Goal: Register for event/course

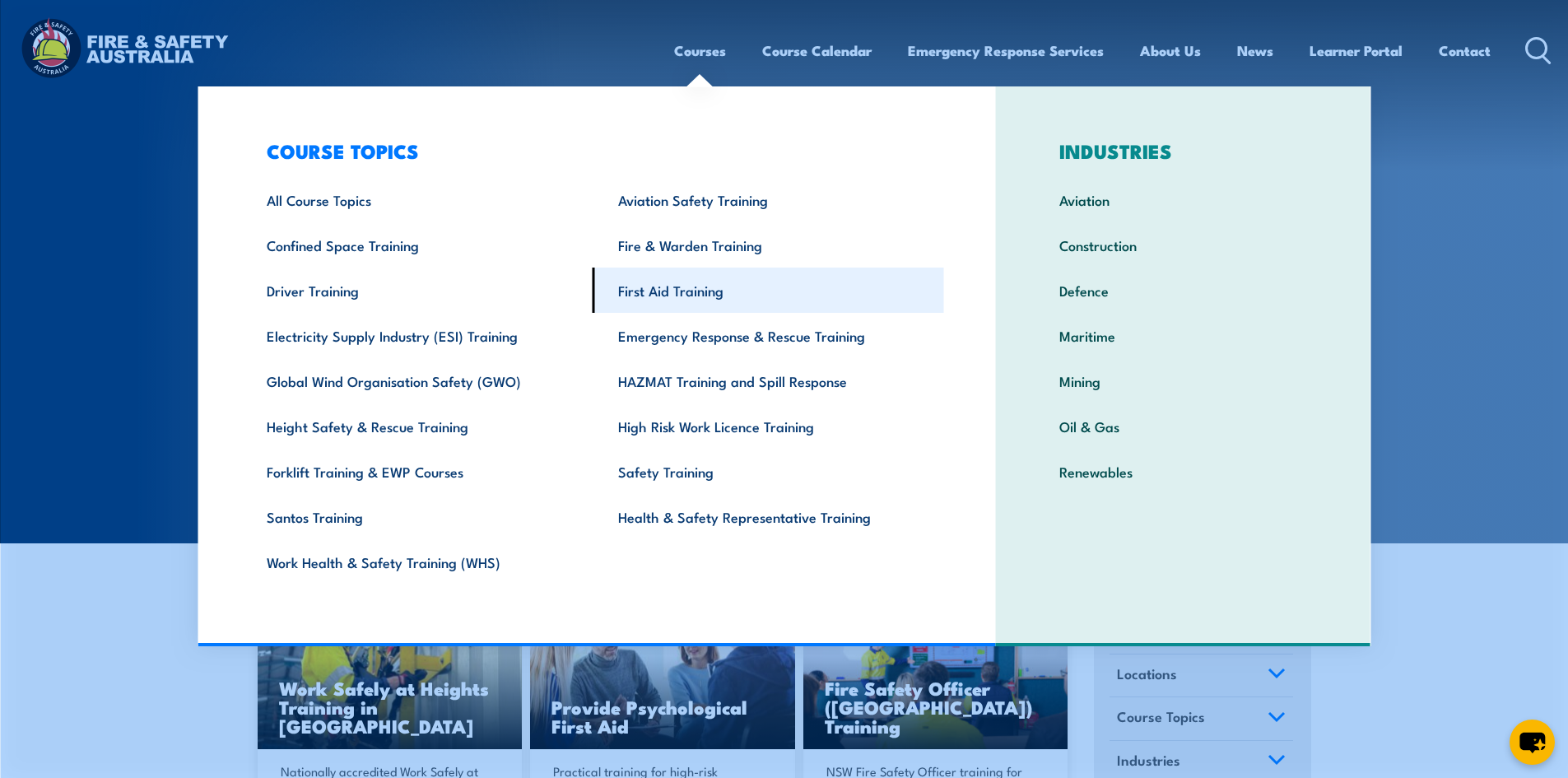
click at [650, 291] on link "First Aid Training" at bounding box center [768, 290] width 351 height 46
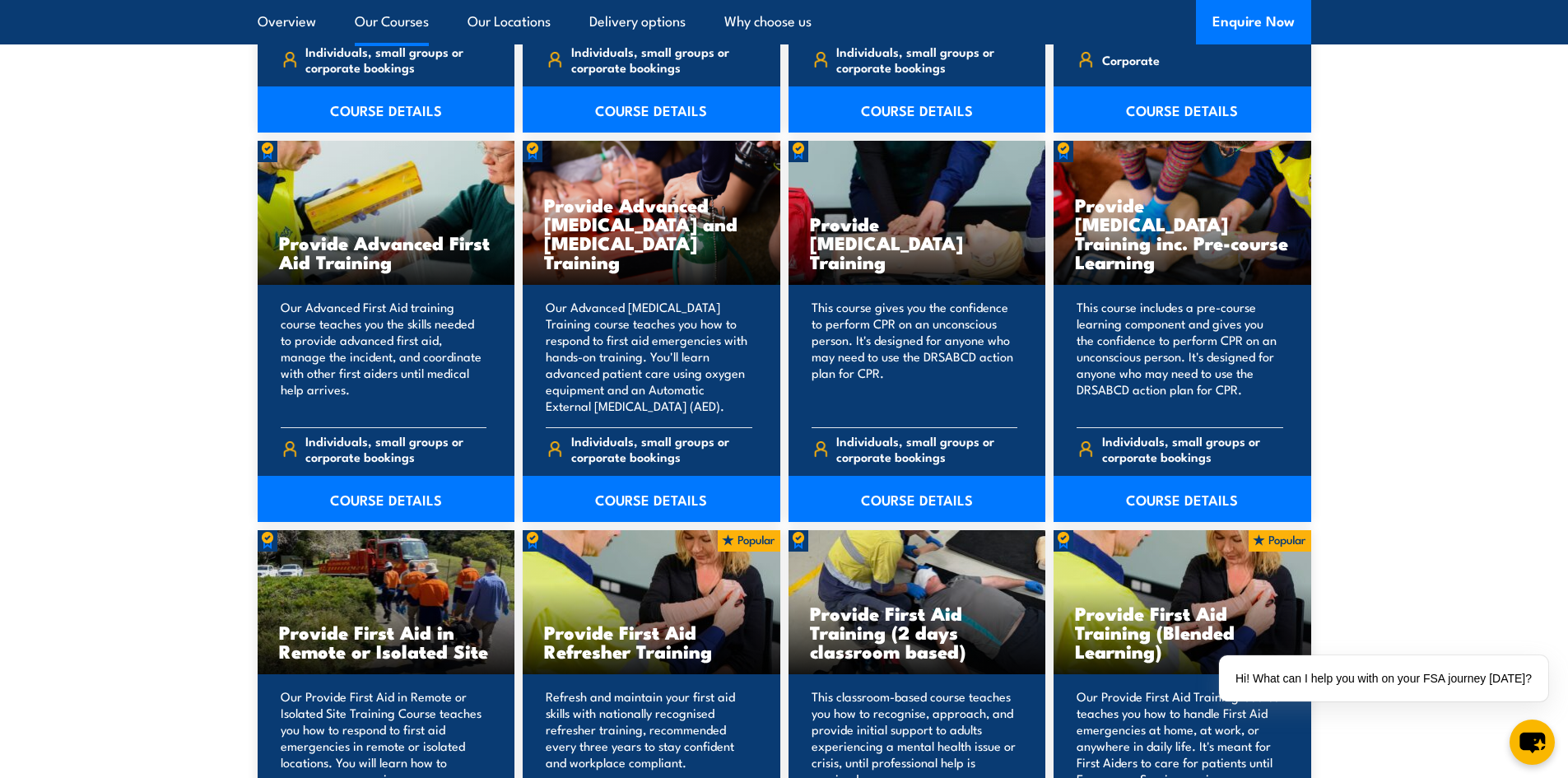
scroll to position [2058, 0]
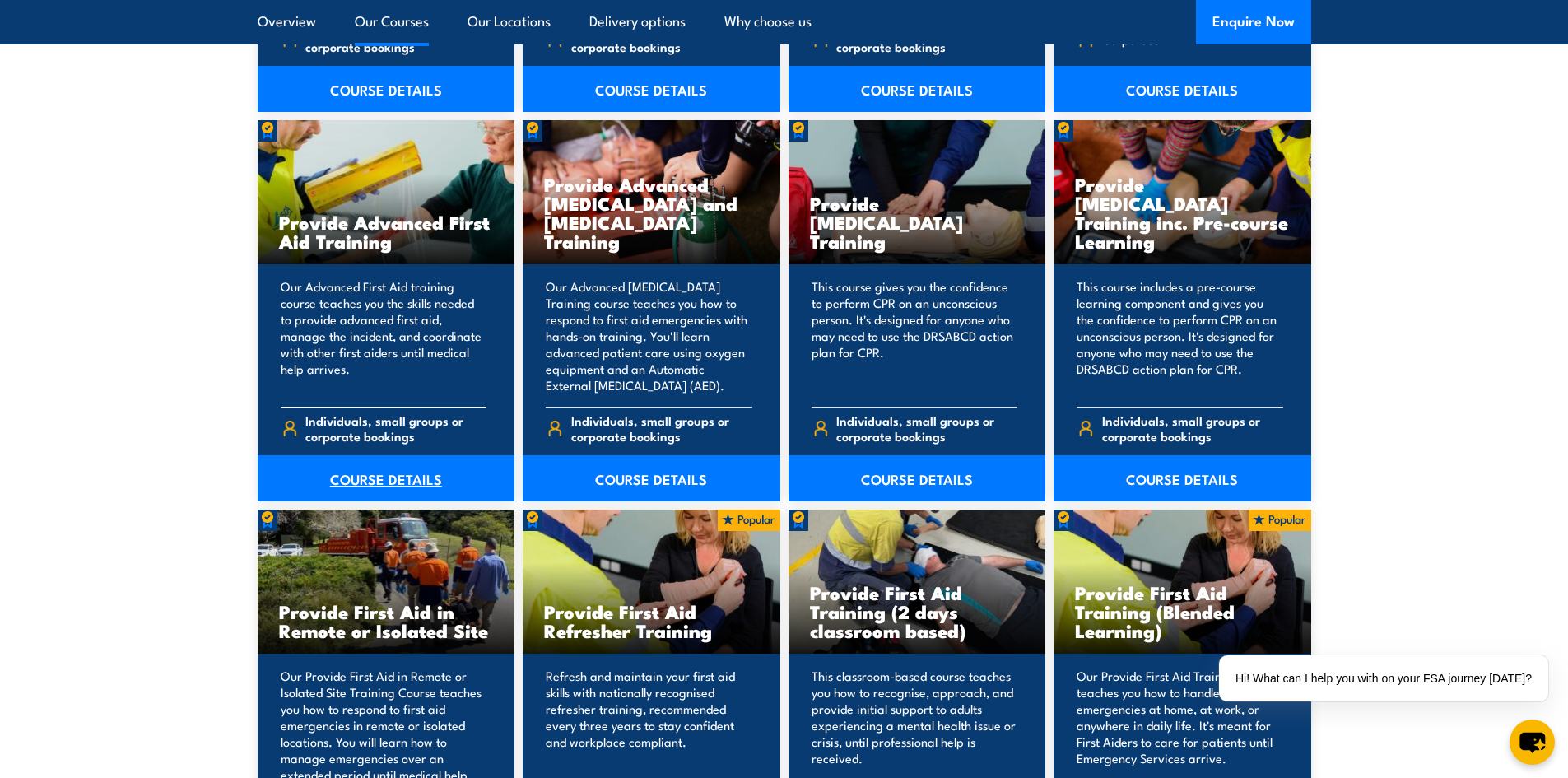
click at [355, 482] on link "COURSE DETAILS" at bounding box center [386, 478] width 257 height 46
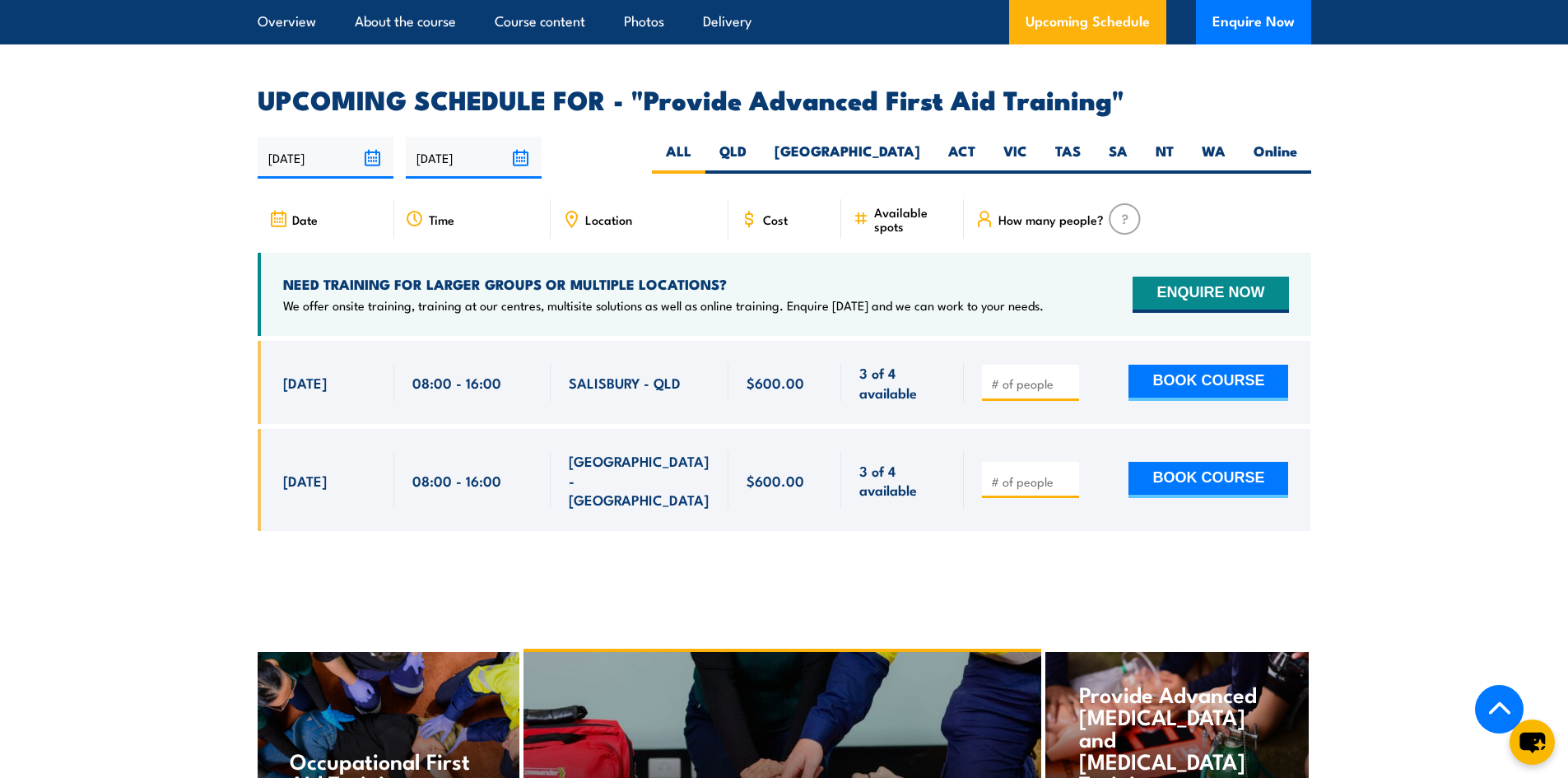
scroll to position [2717, 0]
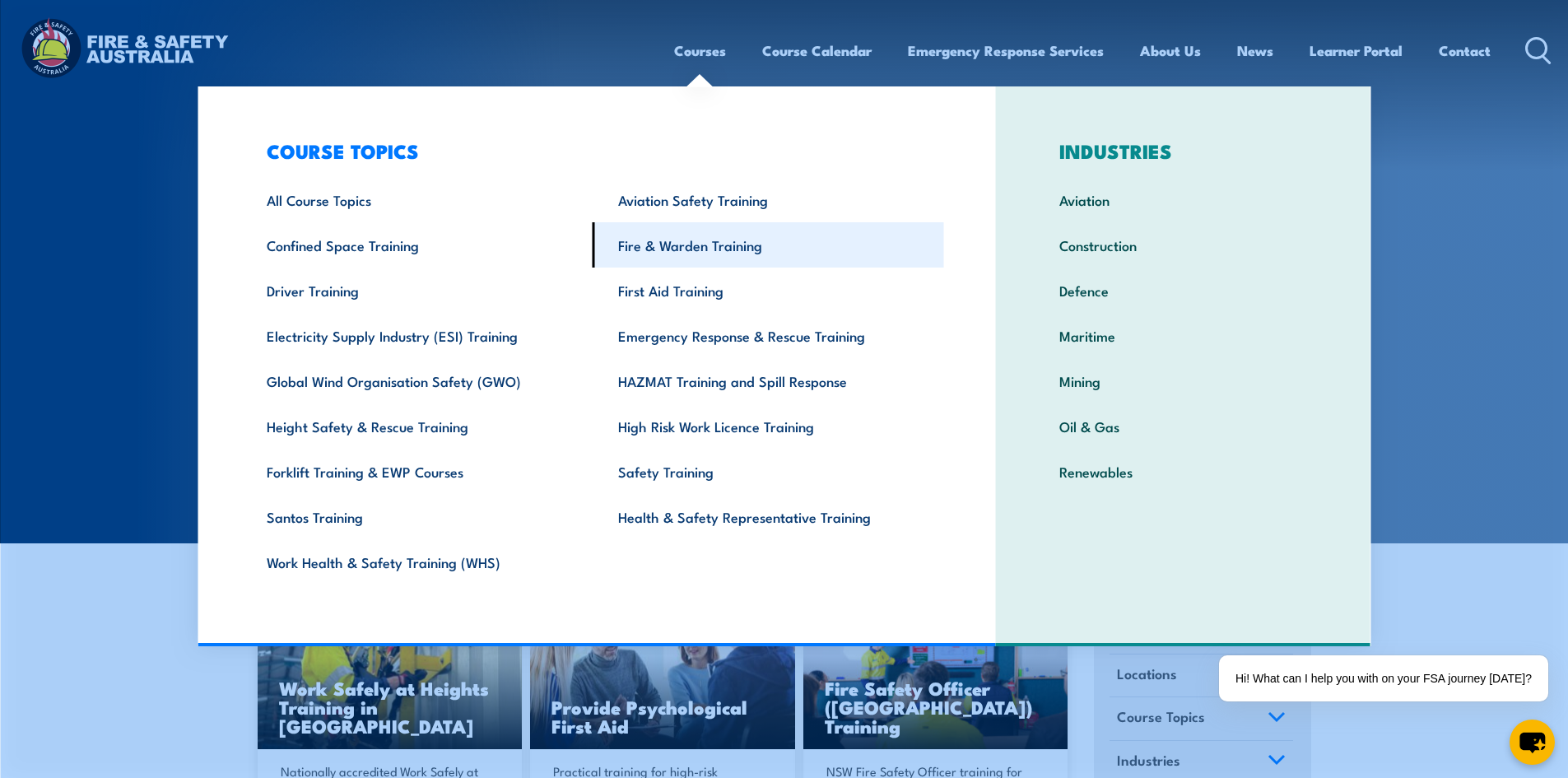
click at [677, 245] on link "Fire & Warden Training" at bounding box center [768, 245] width 351 height 46
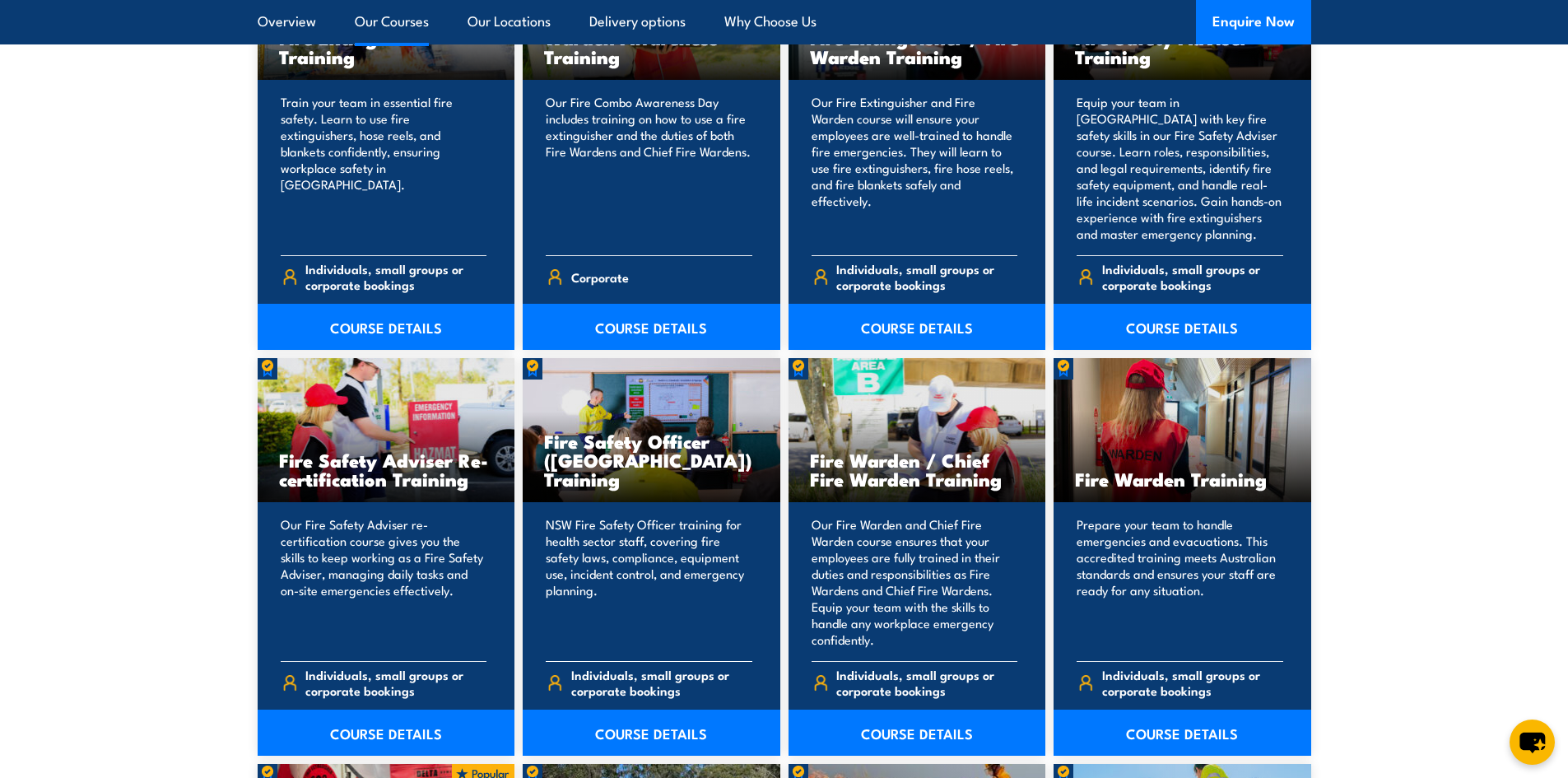
scroll to position [1894, 0]
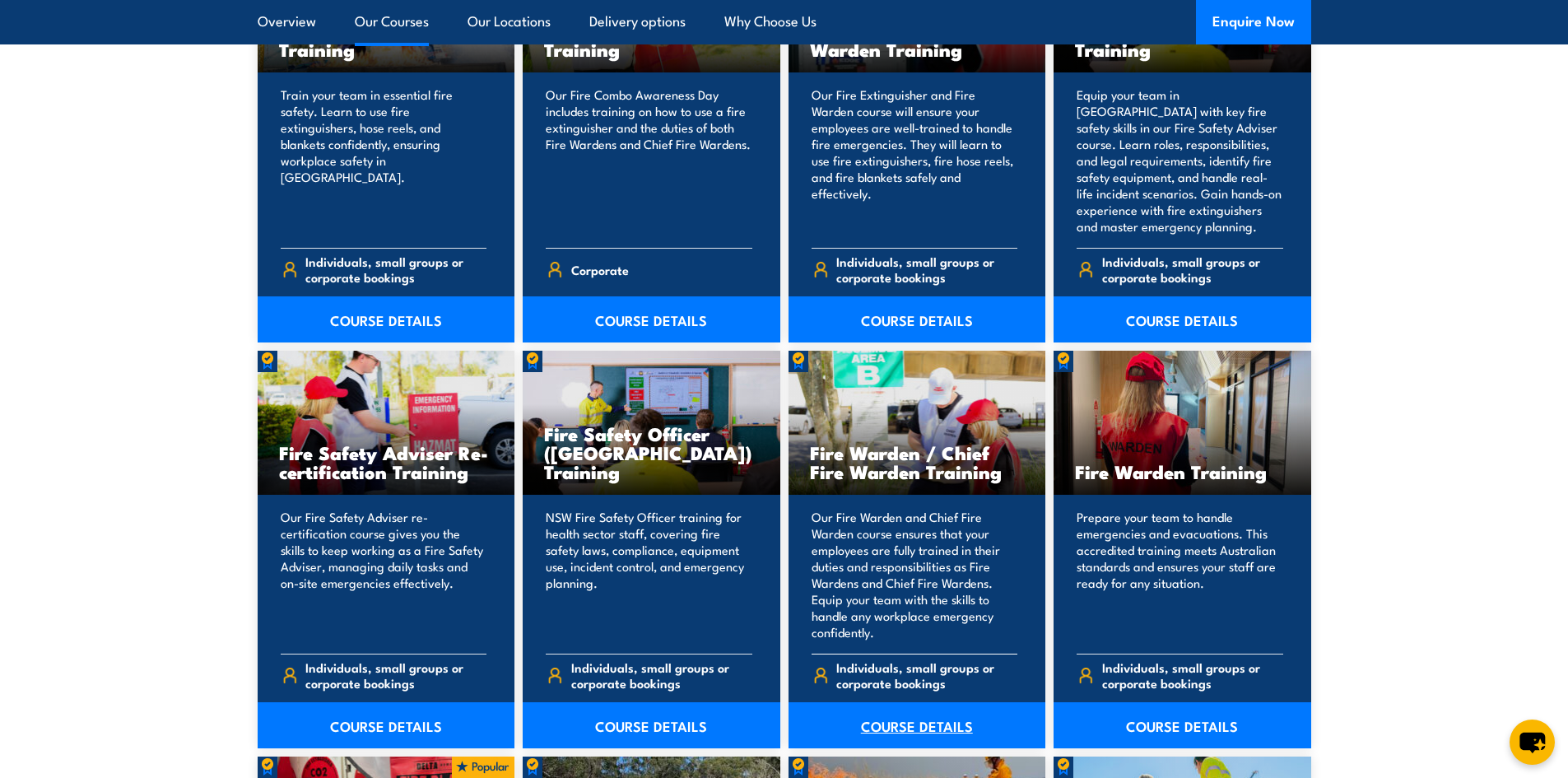
click at [888, 726] on link "COURSE DETAILS" at bounding box center [917, 726] width 257 height 46
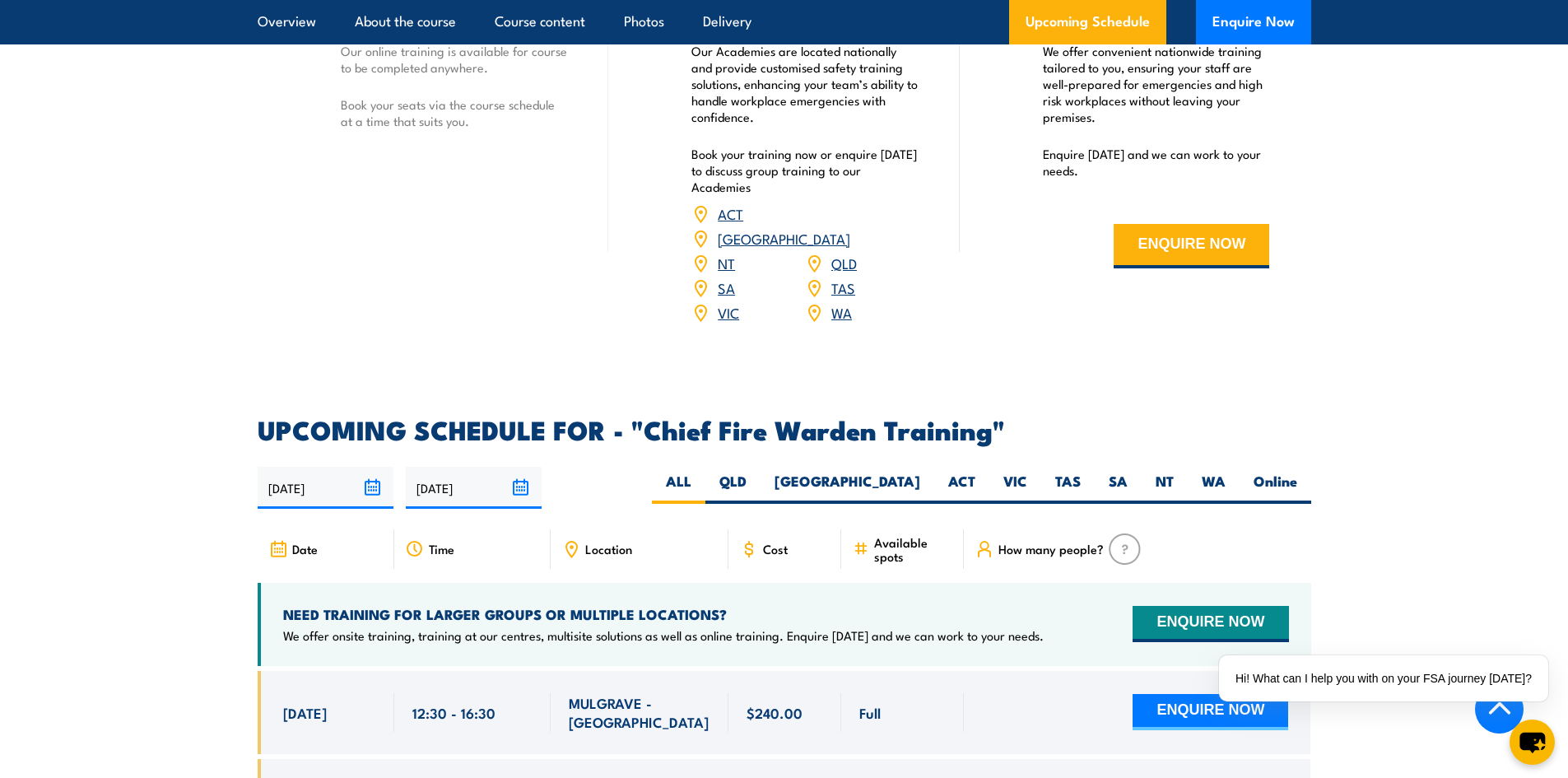
scroll to position [2800, 0]
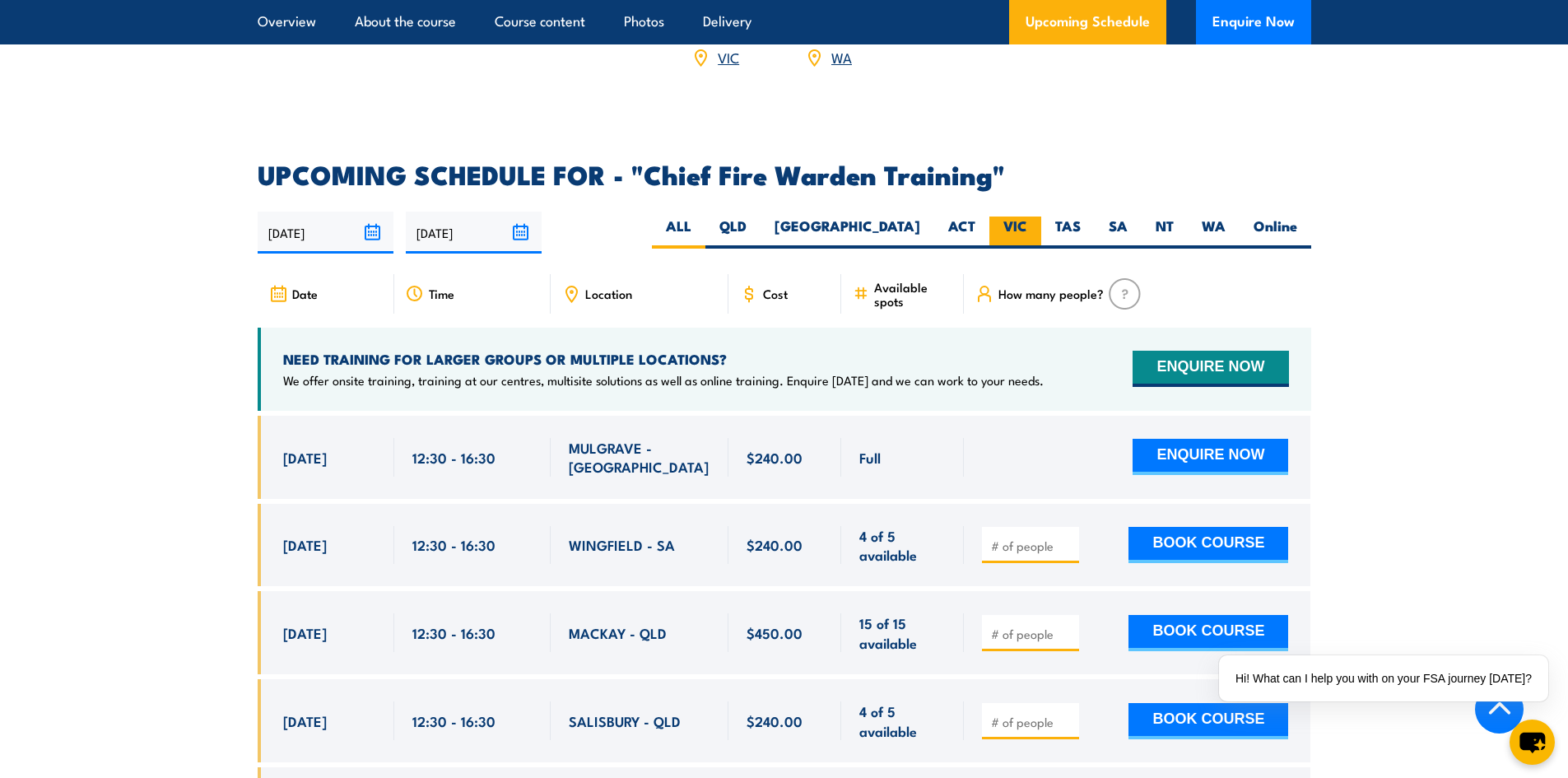
click at [1002, 217] on label "VIC" at bounding box center [1015, 232] width 51 height 32
click at [1028, 217] on input "VIC" at bounding box center [1033, 222] width 11 height 11
radio input "true"
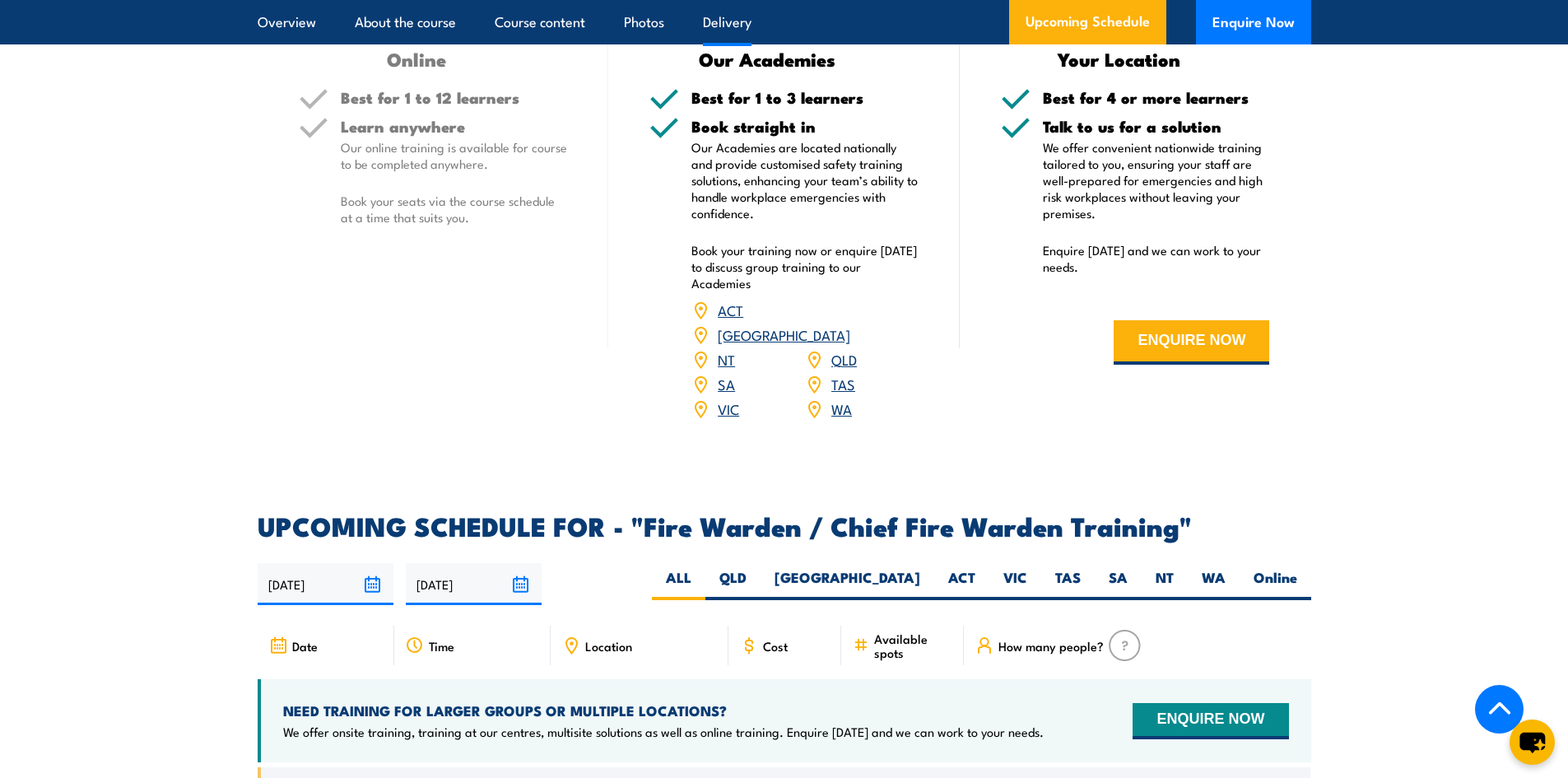
scroll to position [2552, 0]
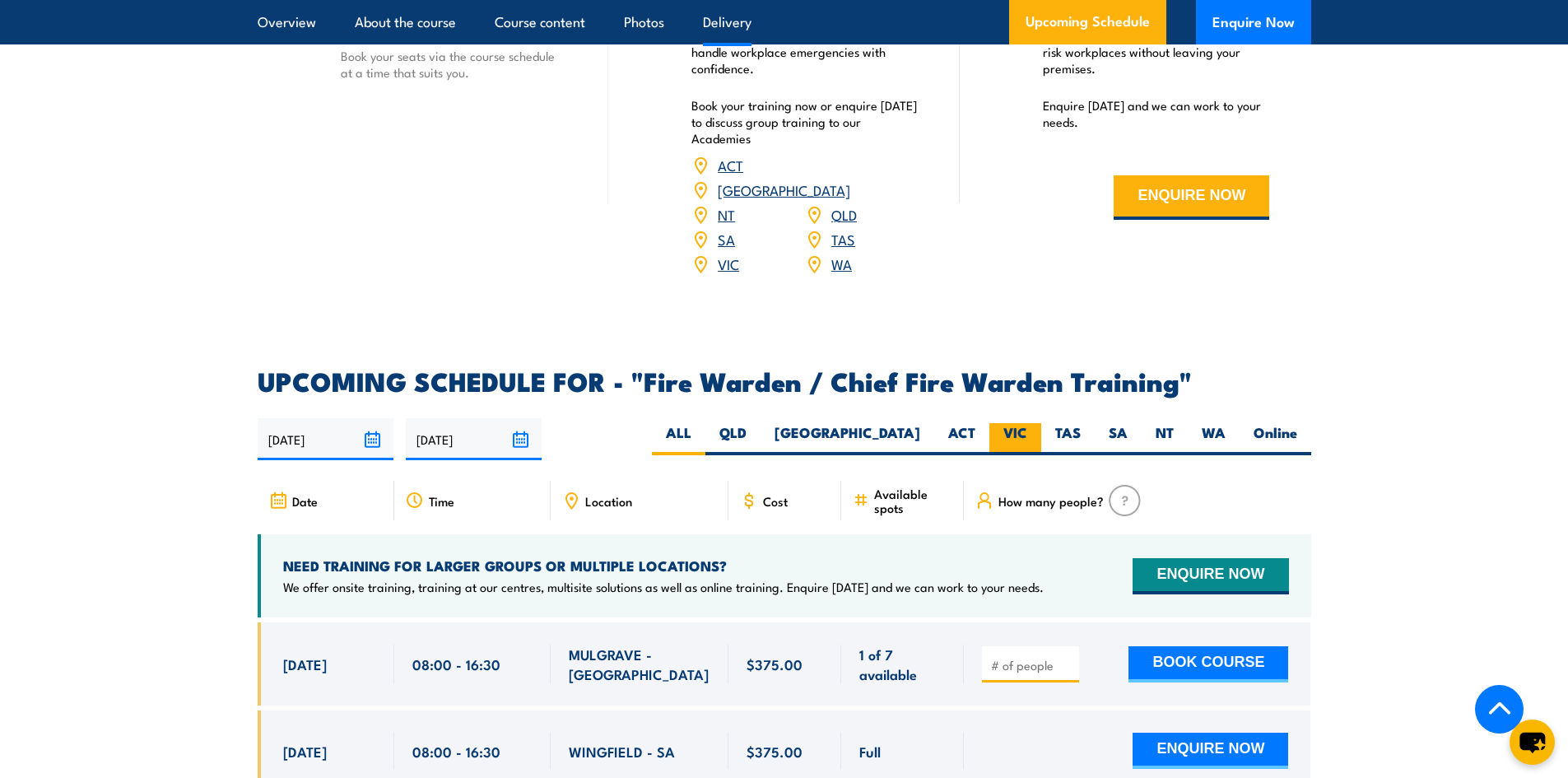
click at [1016, 429] on label "VIC" at bounding box center [1015, 439] width 51 height 32
click at [1028, 429] on input "VIC" at bounding box center [1033, 428] width 11 height 11
radio input "true"
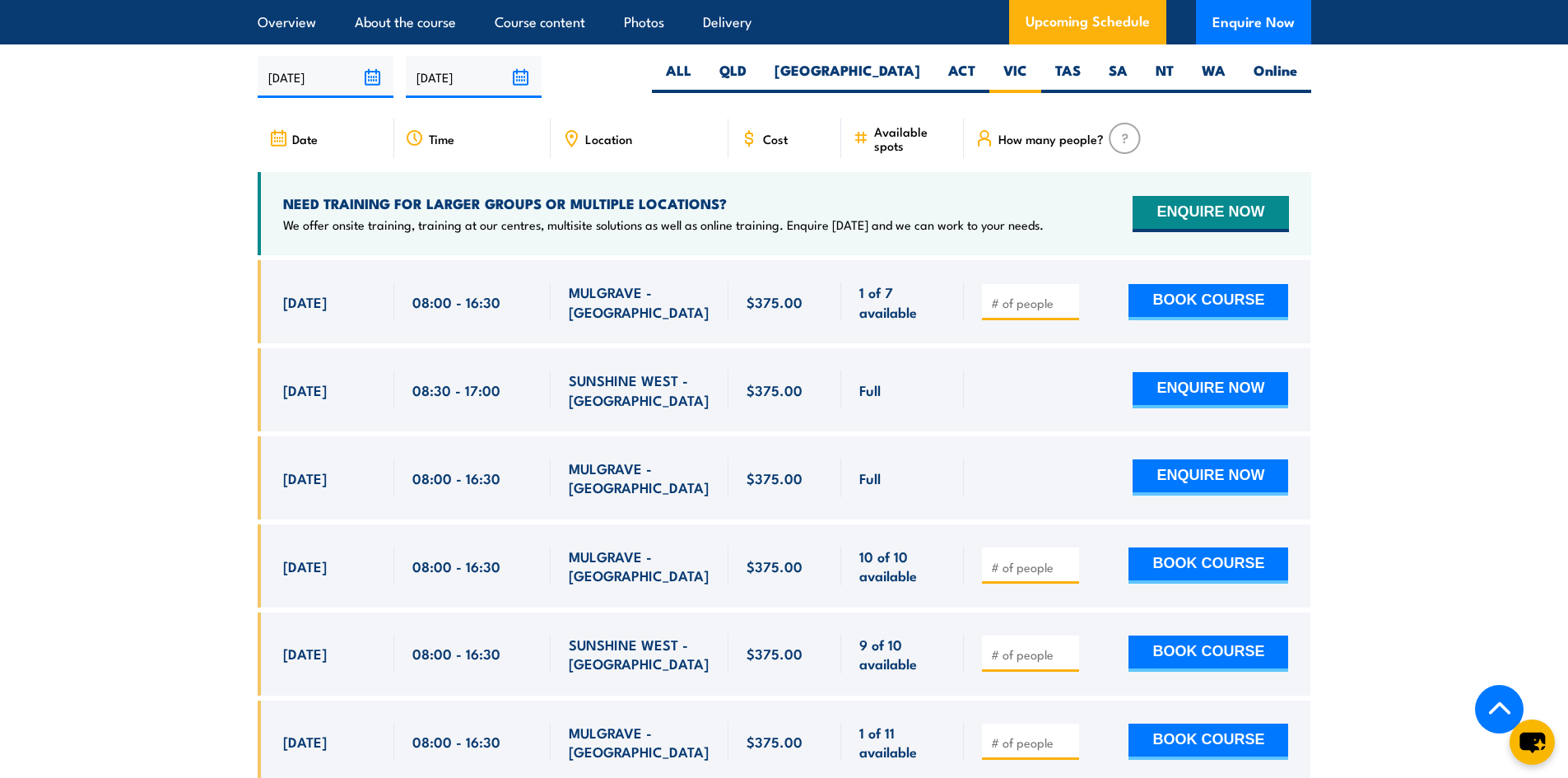
scroll to position [2916, 0]
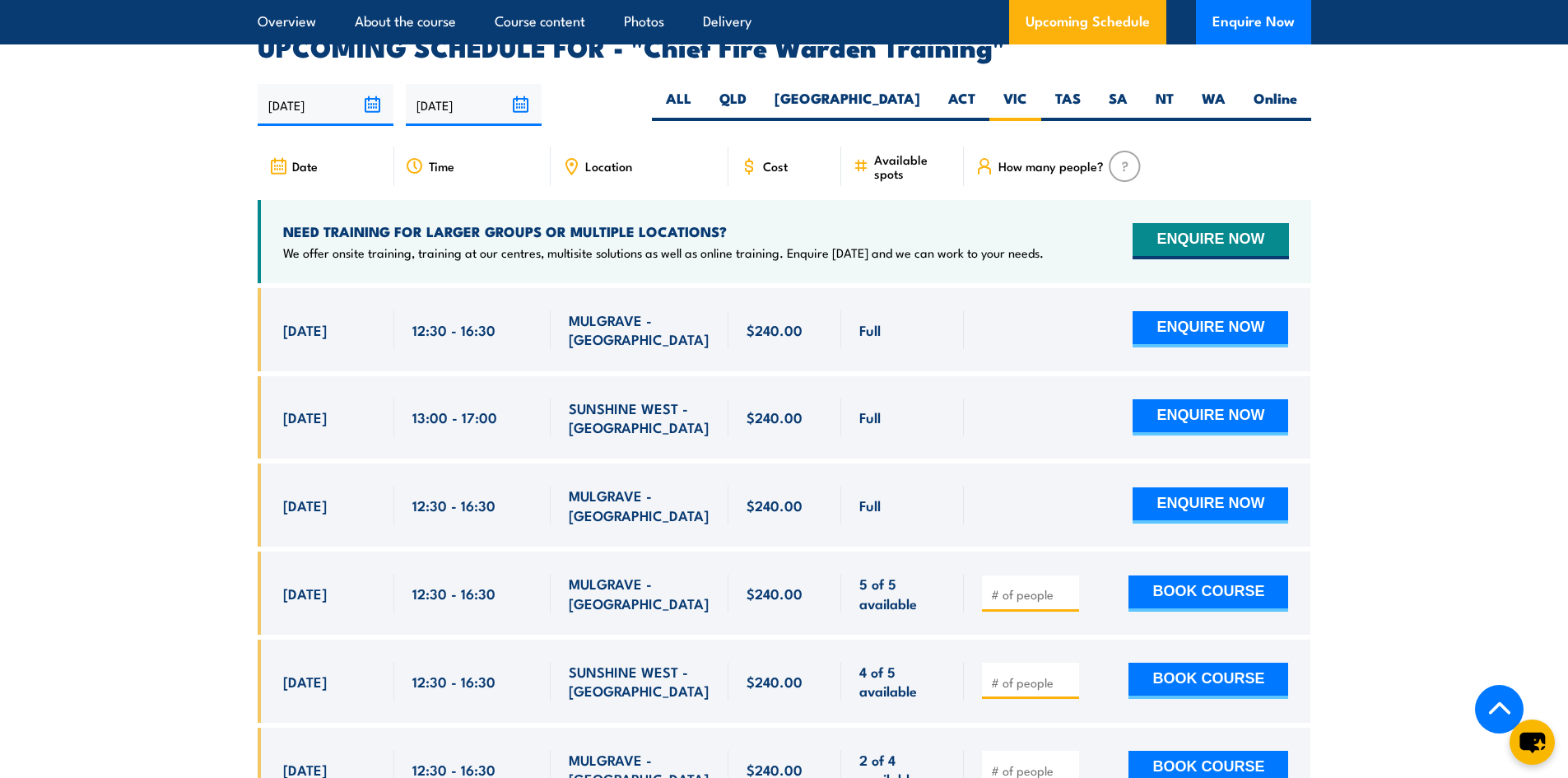
scroll to position [2937, 0]
